Goal: Find specific page/section: Find specific page/section

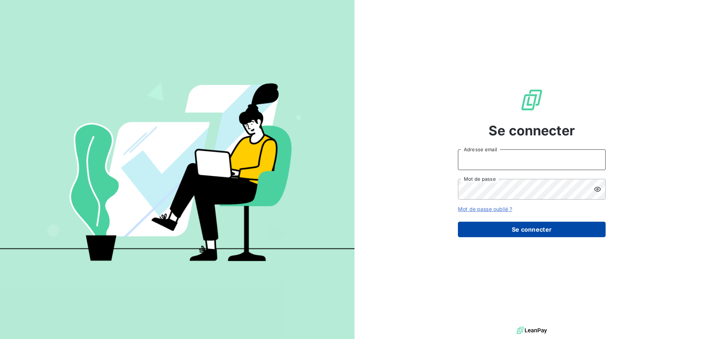
type input "[EMAIL_ADDRESS][PERSON_NAME][DOMAIN_NAME]"
click at [576, 238] on button "Se connecter" at bounding box center [532, 230] width 148 height 16
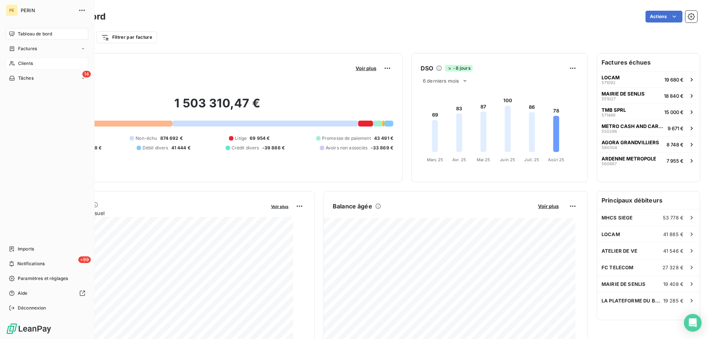
click at [33, 67] on span "Clients" at bounding box center [25, 63] width 15 height 7
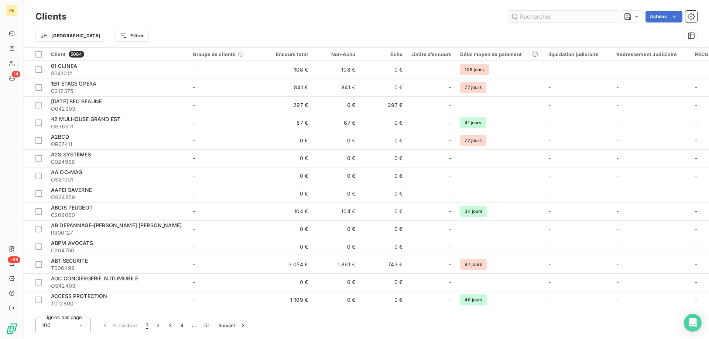
click at [540, 21] on input "text" at bounding box center [563, 17] width 111 height 12
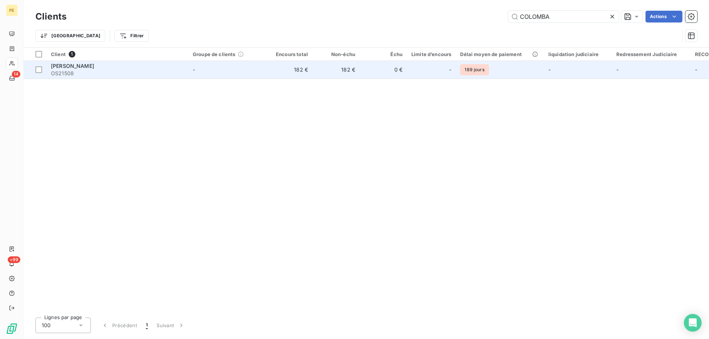
type input "COLOMBA"
click at [94, 69] on span "COLOMBA CHRISTOPHE" at bounding box center [72, 66] width 43 height 6
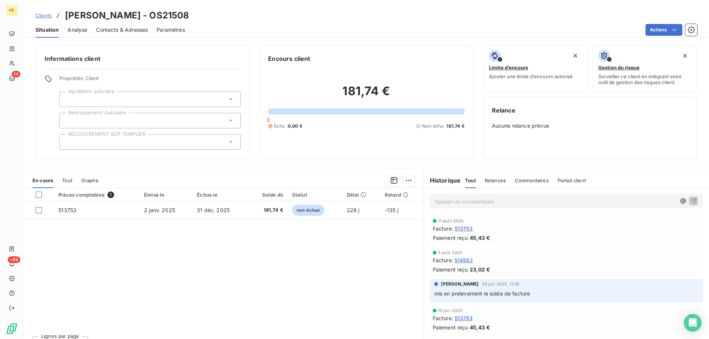
click at [473, 264] on span "514592" at bounding box center [464, 261] width 18 height 8
